Goal: Find specific page/section: Find specific page/section

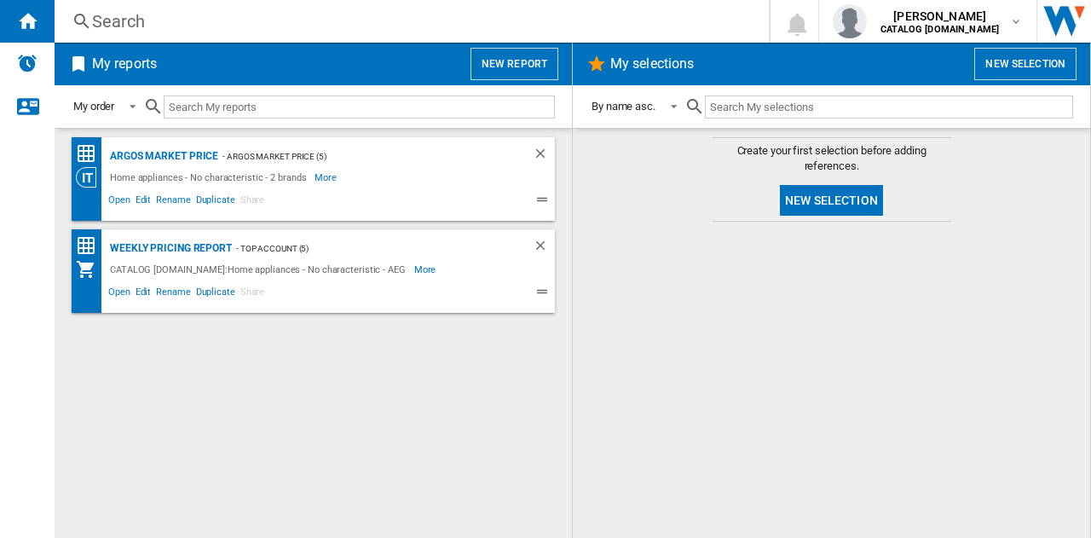
click at [199, 21] on div "Search" at bounding box center [408, 21] width 632 height 24
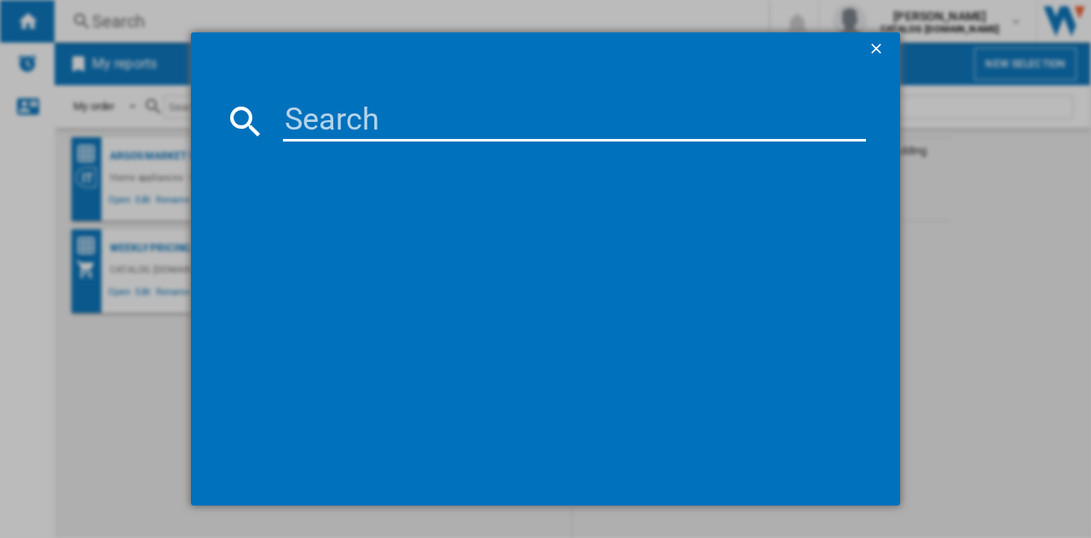
click at [357, 94] on md-dialog-content at bounding box center [545, 285] width 709 height 439
click at [360, 114] on input at bounding box center [574, 121] width 583 height 41
type input "dcb535"
